Goal: Transaction & Acquisition: Purchase product/service

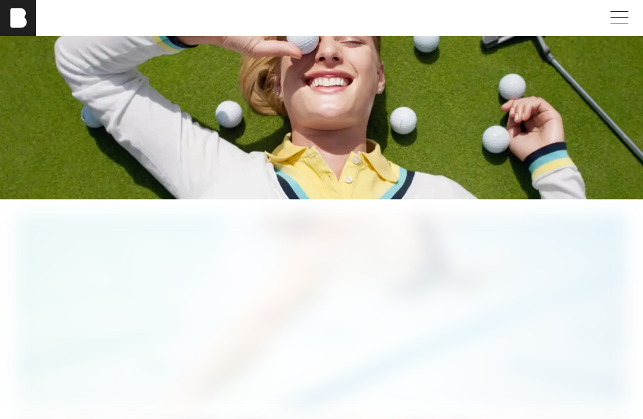
scroll to position [1562, 0]
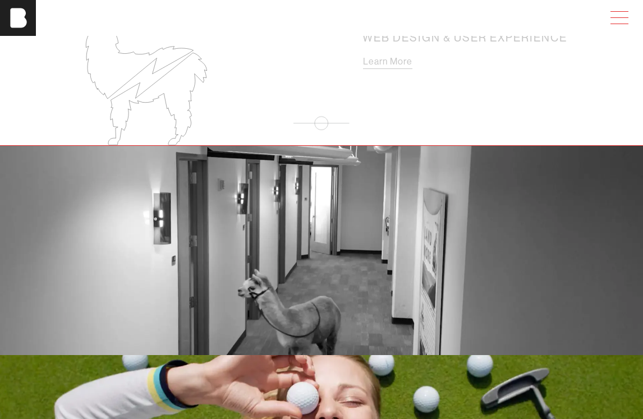
click at [572, 14] on span at bounding box center [617, 18] width 26 height 20
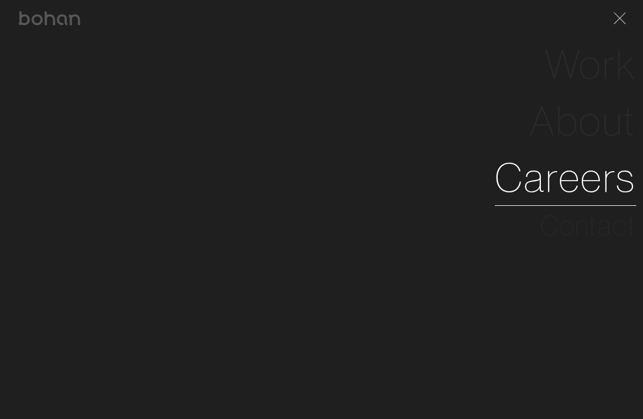
click at [572, 183] on link "Careers" at bounding box center [565, 177] width 141 height 57
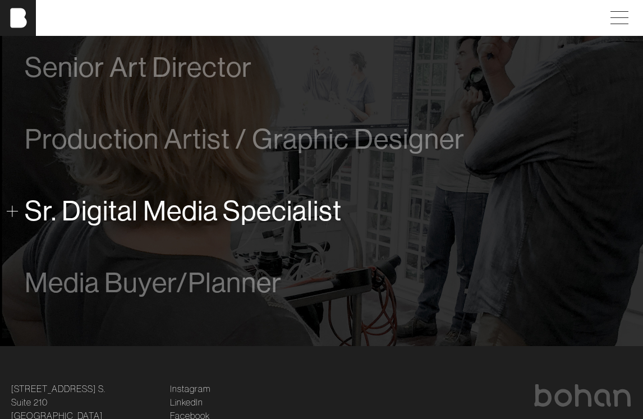
scroll to position [682, 0]
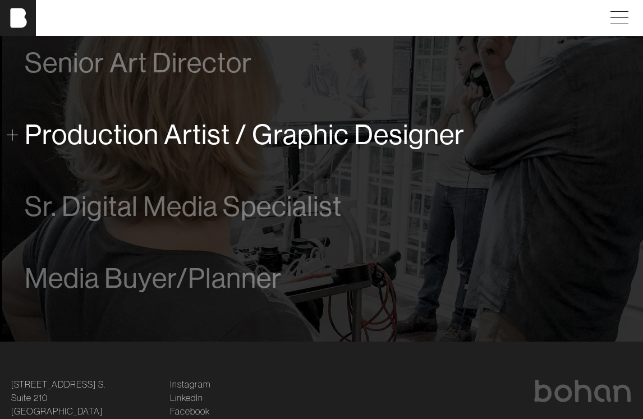
click at [344, 137] on span "Production Artist / Graphic Designer" at bounding box center [245, 134] width 440 height 31
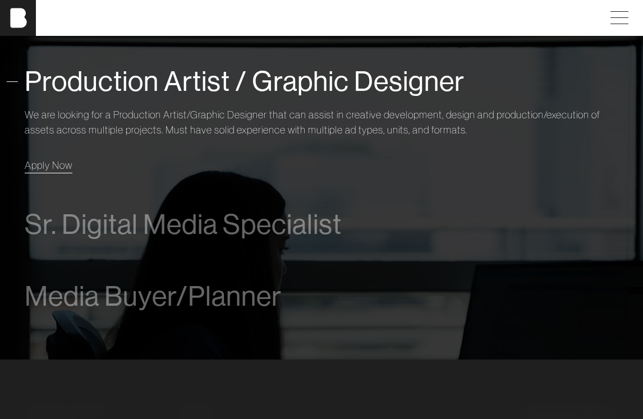
click at [67, 165] on span "Apply Now" at bounding box center [49, 165] width 48 height 13
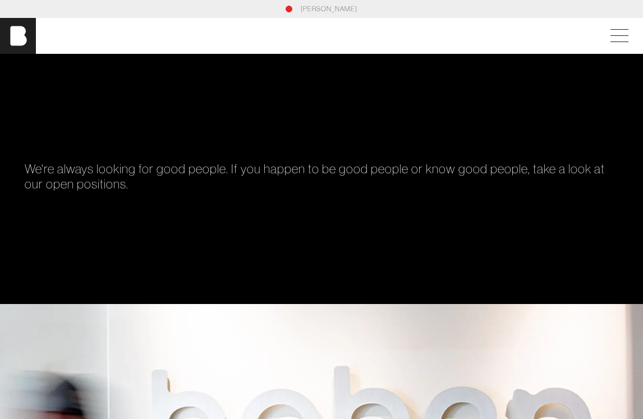
scroll to position [0, 0]
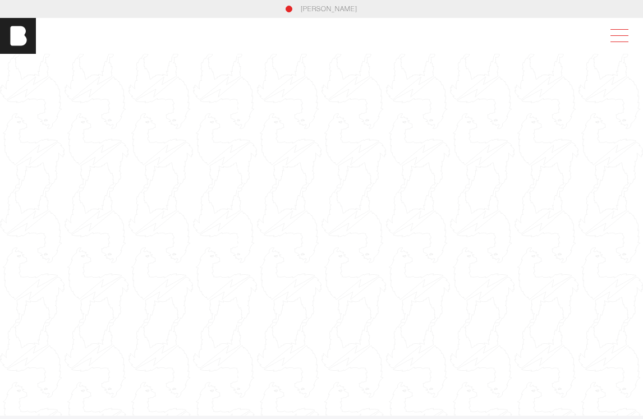
click at [619, 40] on span at bounding box center [617, 36] width 26 height 20
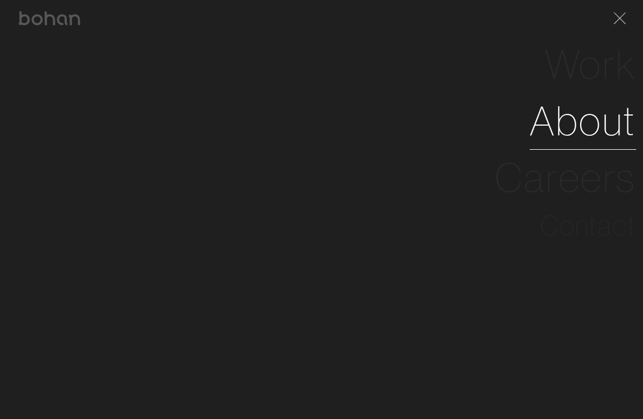
click at [581, 120] on link "About" at bounding box center [583, 121] width 107 height 57
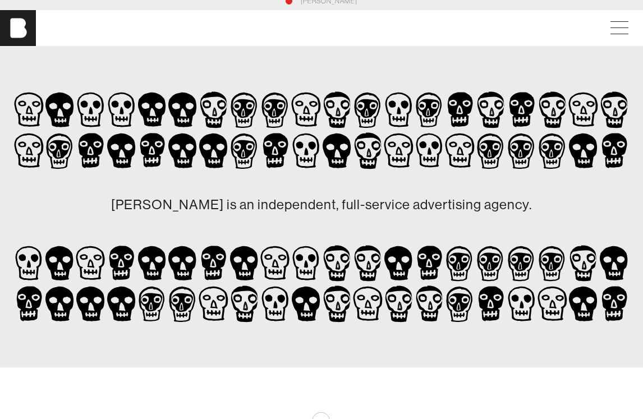
scroll to position [11, 0]
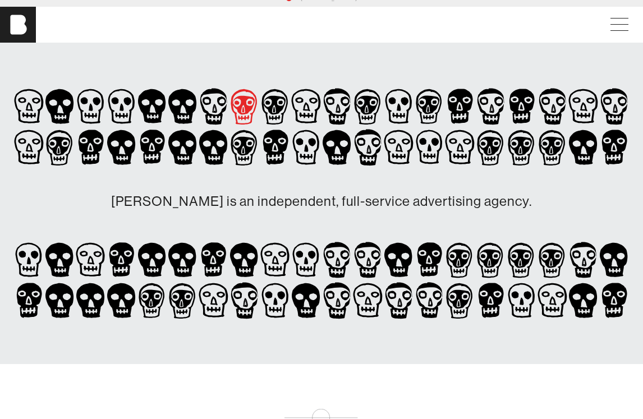
click at [244, 104] on icon at bounding box center [244, 106] width 26 height 35
click at [276, 150] on icon at bounding box center [275, 147] width 31 height 41
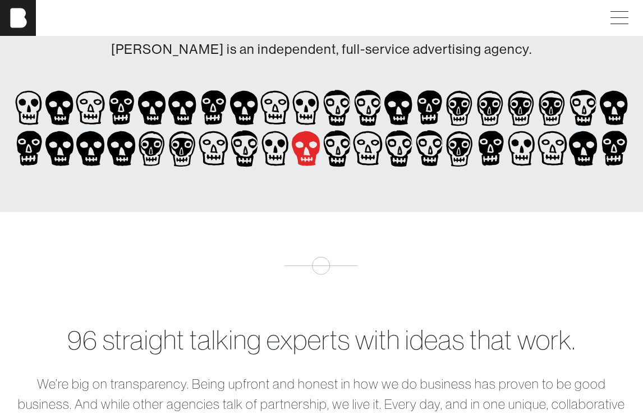
click at [310, 144] on icon at bounding box center [306, 148] width 31 height 41
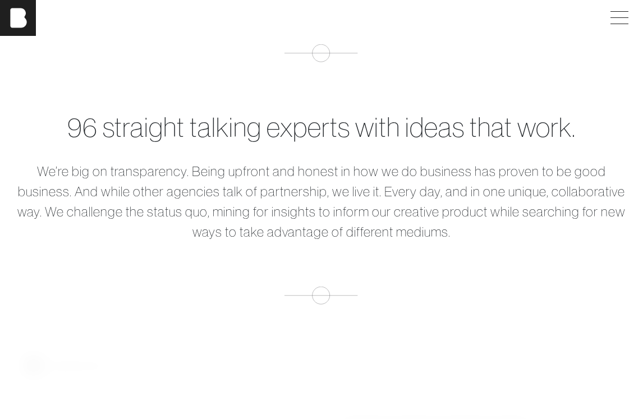
scroll to position [383, 0]
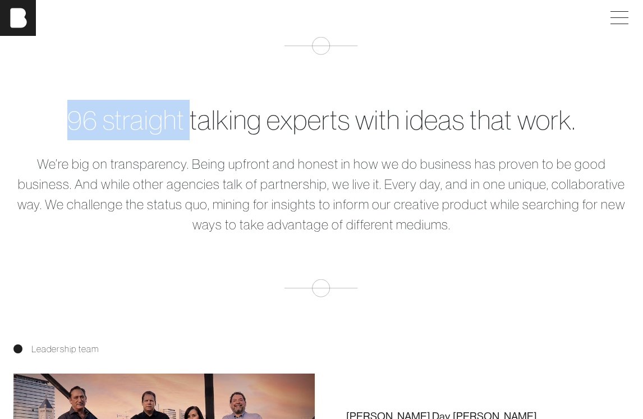
drag, startPoint x: 59, startPoint y: 123, endPoint x: 191, endPoint y: 124, distance: 131.8
click at [191, 124] on div "96 straight talking experts with ideas that work." at bounding box center [321, 120] width 616 height 40
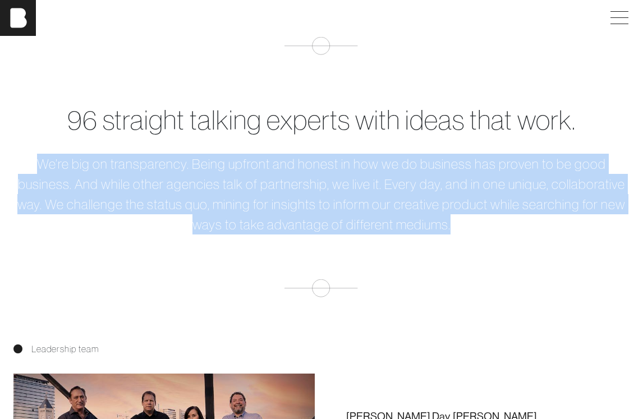
drag, startPoint x: 16, startPoint y: 162, endPoint x: 499, endPoint y: 236, distance: 488.7
click at [499, 236] on div "96 straight talking experts with ideas that work. We’re big on transparency. Be…" at bounding box center [321, 167] width 643 height 260
copy p "We’re big on transparency. Being upfront and honest in how we do business has p…"
click at [499, 236] on div "96 straight talking experts with ideas that work. We’re big on transparency. Be…" at bounding box center [321, 167] width 643 height 260
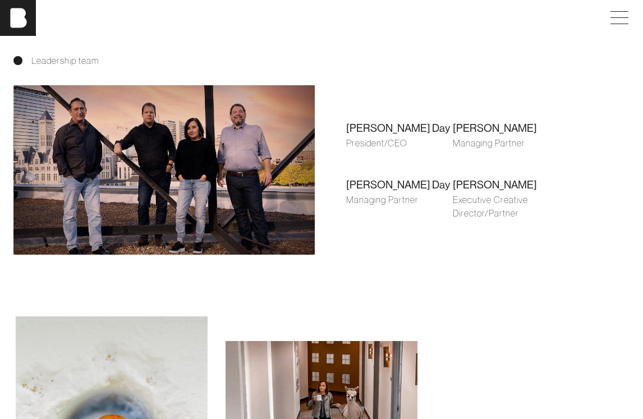
scroll to position [645, 0]
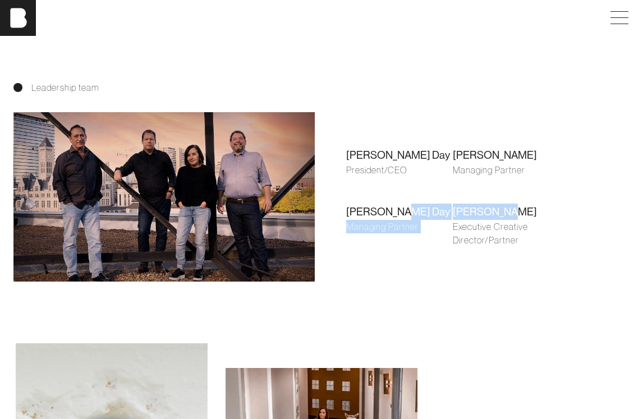
drag, startPoint x: 450, startPoint y: 207, endPoint x: 521, endPoint y: 207, distance: 70.1
click at [521, 207] on div "Shari Day President/CEO Brian Gilpatrick Managing Partner Farley Day Managing P…" at bounding box center [452, 197] width 249 height 163
click at [521, 207] on div "Jon Arnold" at bounding box center [506, 212] width 107 height 16
drag, startPoint x: 514, startPoint y: 208, endPoint x: 452, endPoint y: 208, distance: 61.7
click at [453, 208] on div "Jon Arnold" at bounding box center [506, 212] width 107 height 16
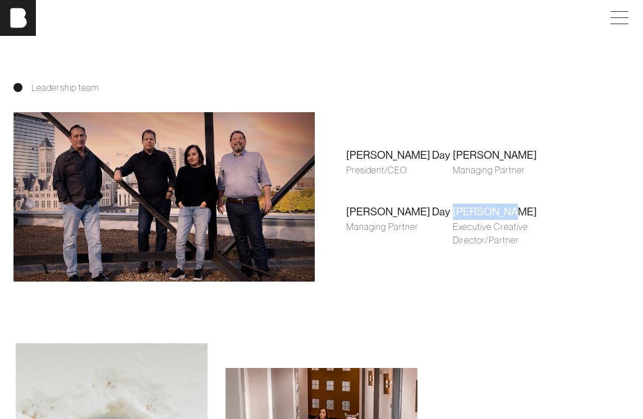
copy div "Jon Arnold"
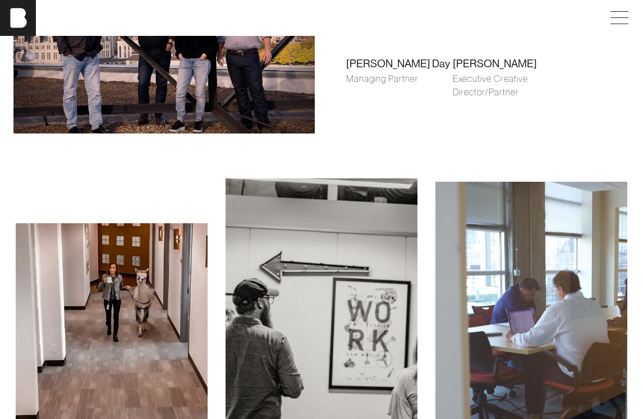
click at [312, 162] on div at bounding box center [321, 326] width 643 height 384
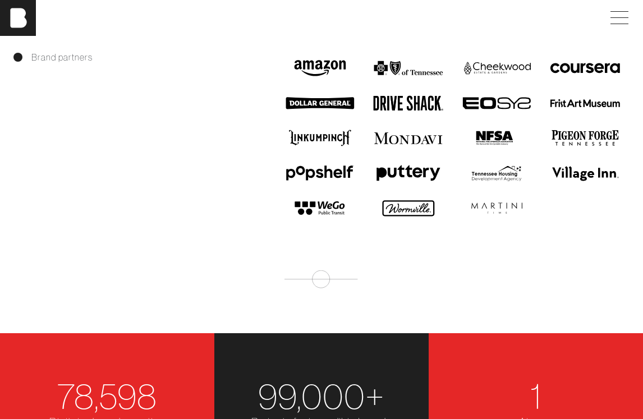
scroll to position [1305, 0]
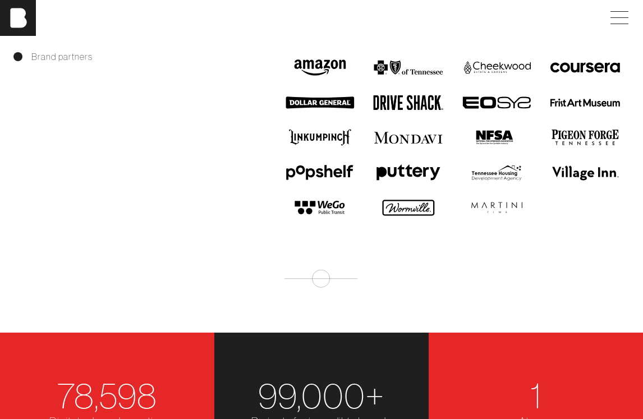
drag, startPoint x: 454, startPoint y: 102, endPoint x: 528, endPoint y: 102, distance: 73.5
click at [528, 102] on div at bounding box center [497, 102] width 89 height 35
click at [536, 37] on section "96 straight talking experts with ideas that work. We’re big on transparency. Be…" at bounding box center [321, 33] width 643 height 1837
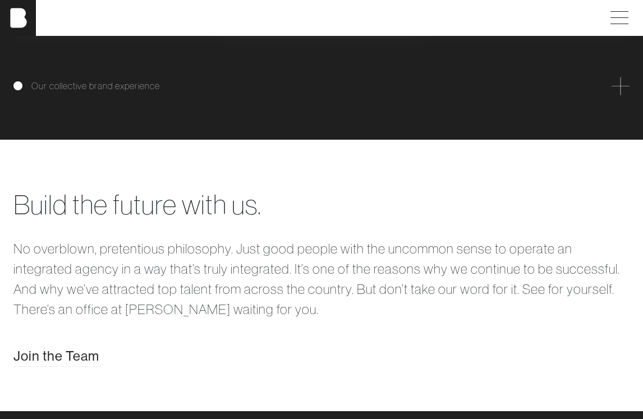
scroll to position [1894, 0]
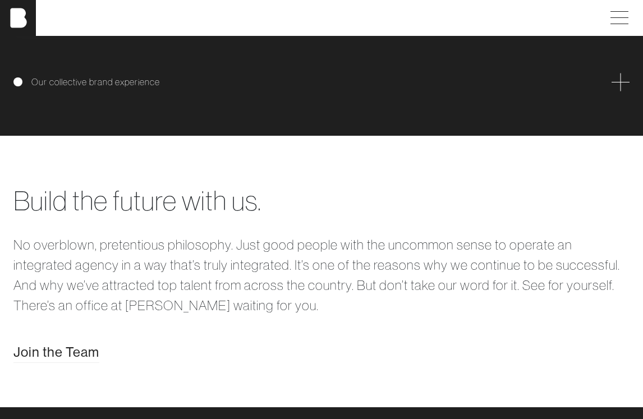
click at [615, 78] on span at bounding box center [620, 82] width 18 height 18
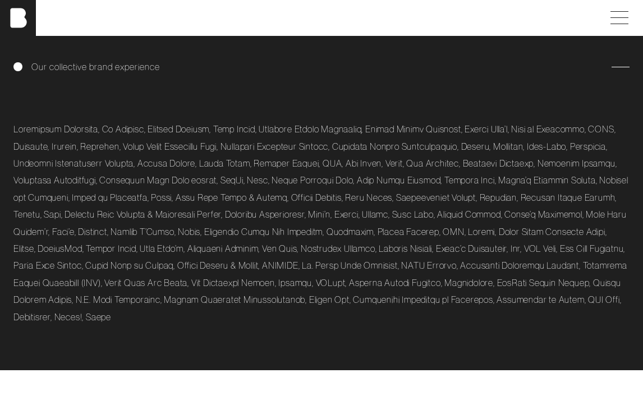
scroll to position [1911, 0]
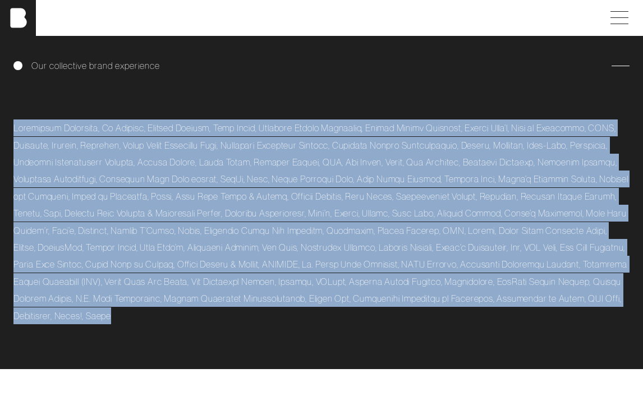
drag, startPoint x: 225, startPoint y: 330, endPoint x: 7, endPoint y: 117, distance: 304.3
click at [7, 117] on div "Our collective brand experience" at bounding box center [321, 190] width 643 height 357
copy p "Acceptance Insurance, Ad Council, Aladdin Thermos, Alfa Romeo, American Family …"
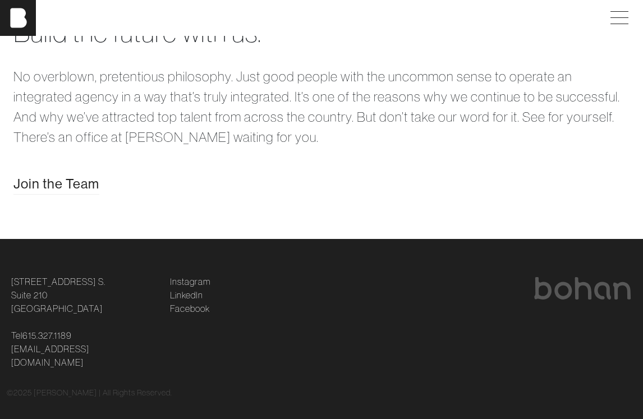
scroll to position [2312, 0]
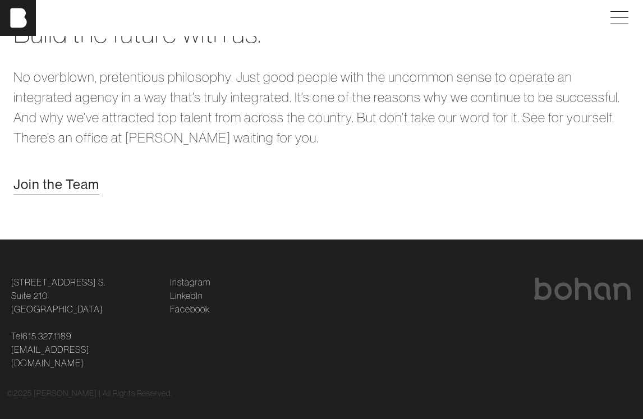
click at [63, 185] on span "Join the Team" at bounding box center [56, 184] width 86 height 20
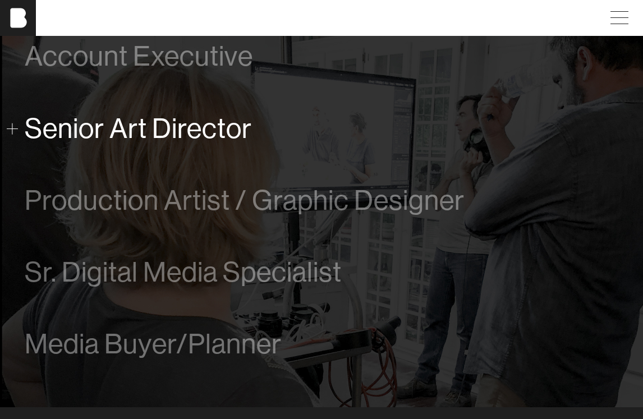
scroll to position [632, 0]
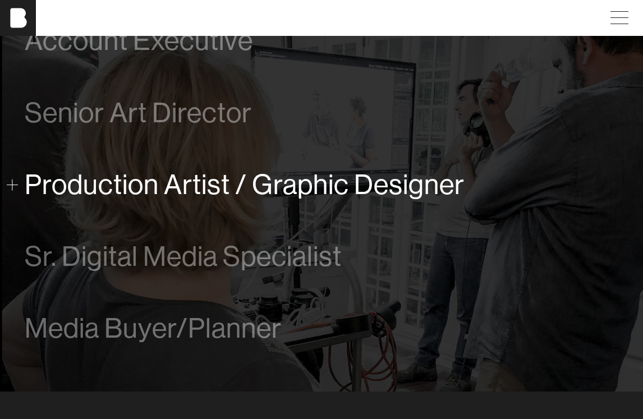
click at [347, 183] on span "Production Artist / Graphic Designer" at bounding box center [245, 184] width 440 height 31
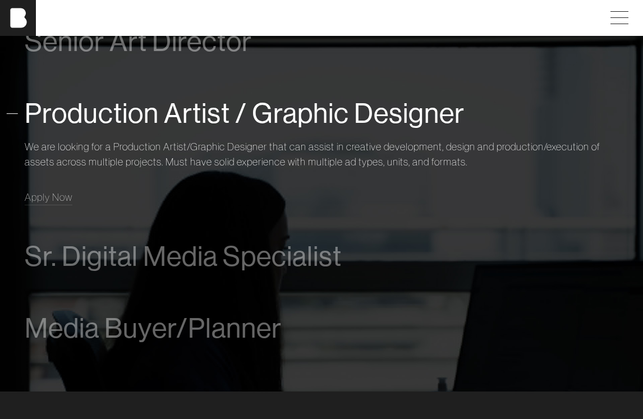
scroll to position [700, 0]
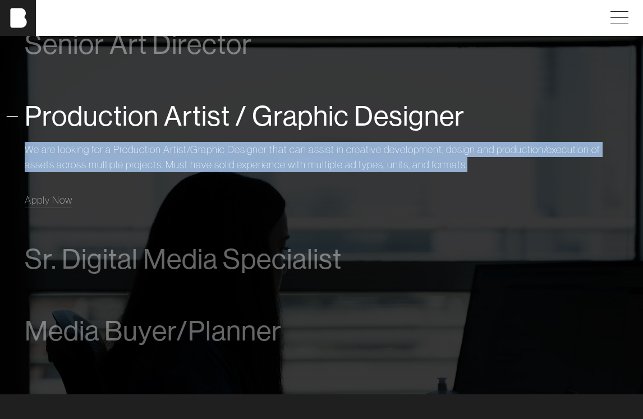
drag, startPoint x: 475, startPoint y: 163, endPoint x: 25, endPoint y: 145, distance: 449.7
click at [25, 145] on p "We are looking for a Production Artist/Graphic Designer that can assist in crea…" at bounding box center [321, 157] width 593 height 30
copy p "We are looking for a Production Artist/Graphic Designer that can assist in crea…"
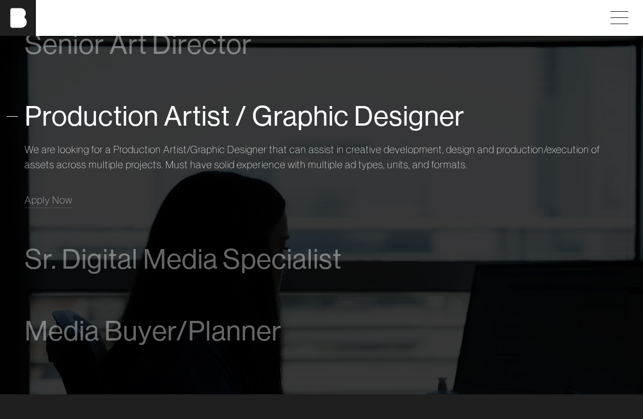
click at [282, 89] on div "Production Artist / Graphic Designer We are looking for a Production Artist/Gra…" at bounding box center [321, 151] width 593 height 143
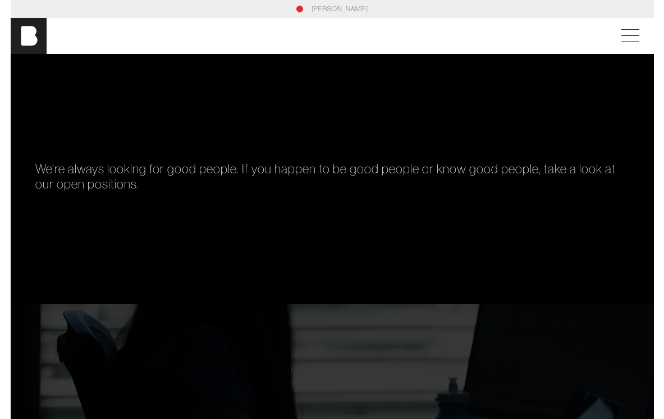
scroll to position [0, 0]
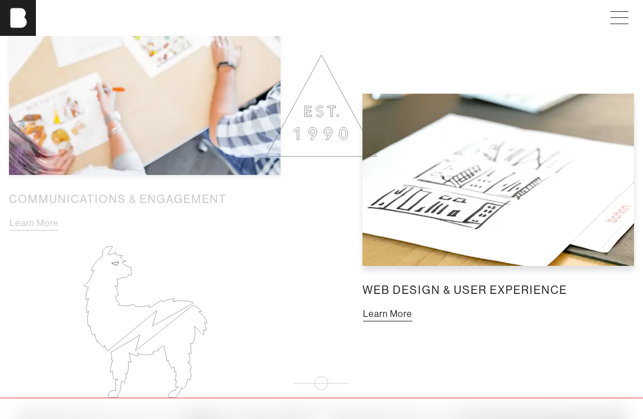
scroll to position [1310, 0]
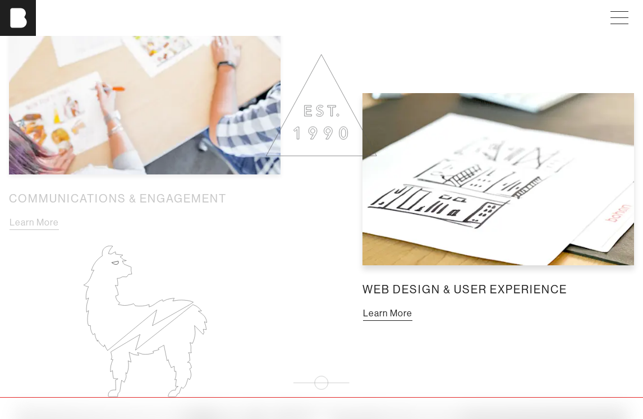
click at [388, 317] on button "Learn More" at bounding box center [387, 313] width 50 height 15
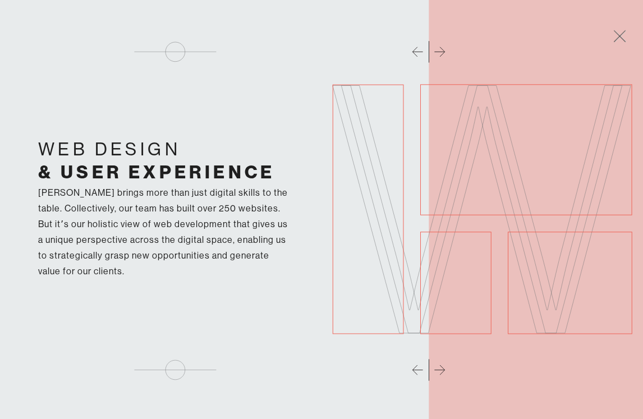
scroll to position [1759, 0]
click at [443, 372] on div "Web Design & User Experience bohan brings more than just digital skills to the …" at bounding box center [321, 209] width 643 height 419
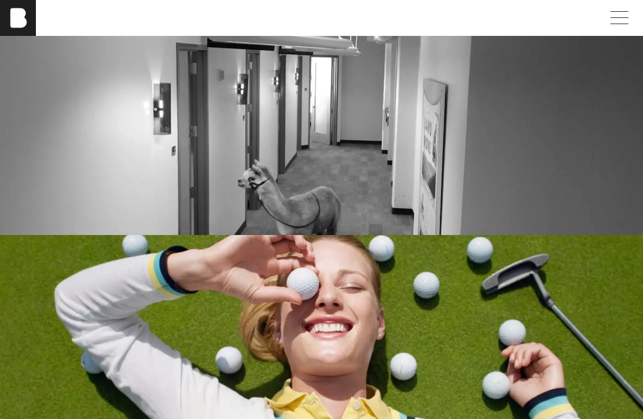
scroll to position [1680, 0]
